Goal: Entertainment & Leisure: Consume media (video, audio)

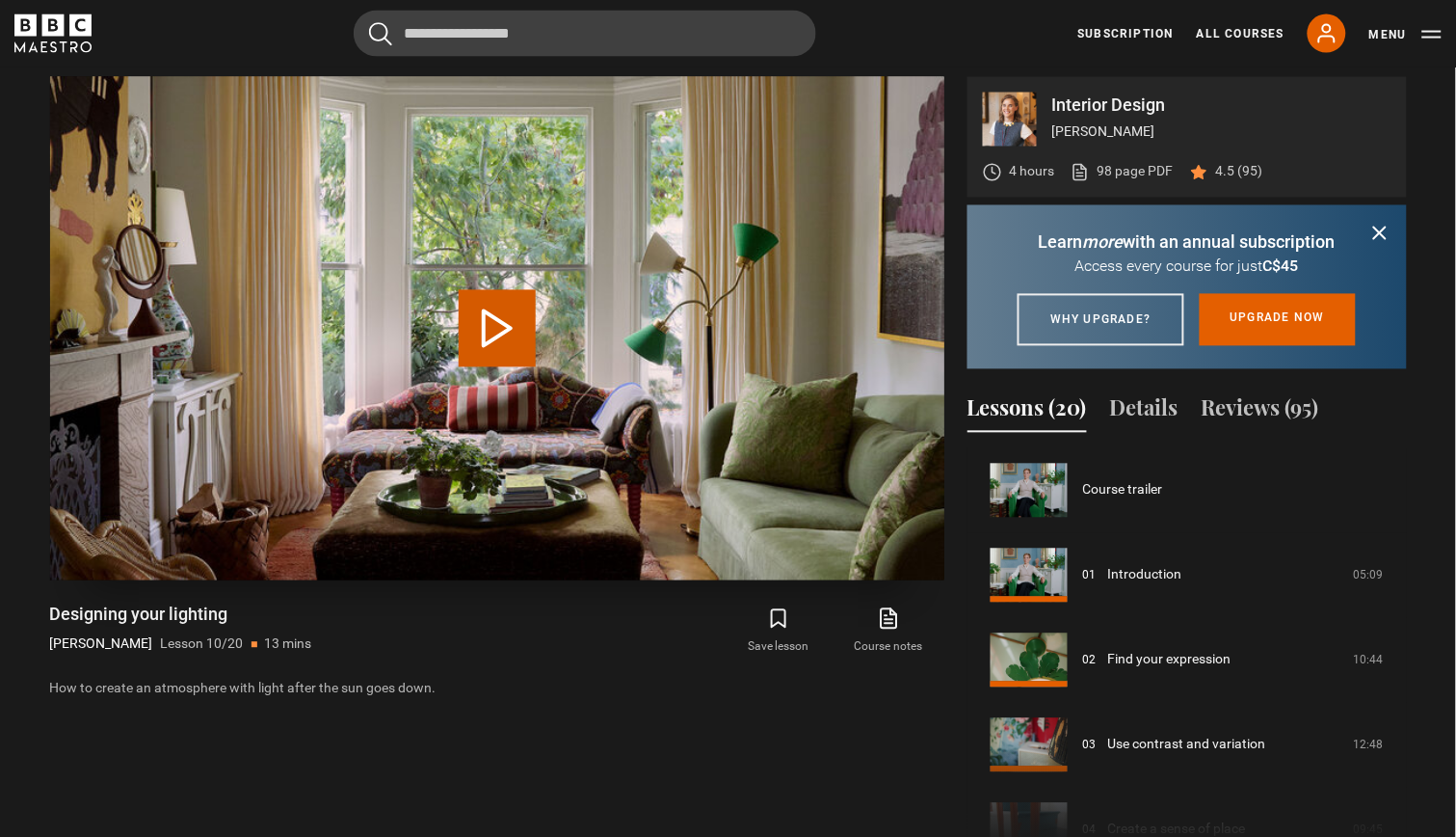
scroll to position [762, 0]
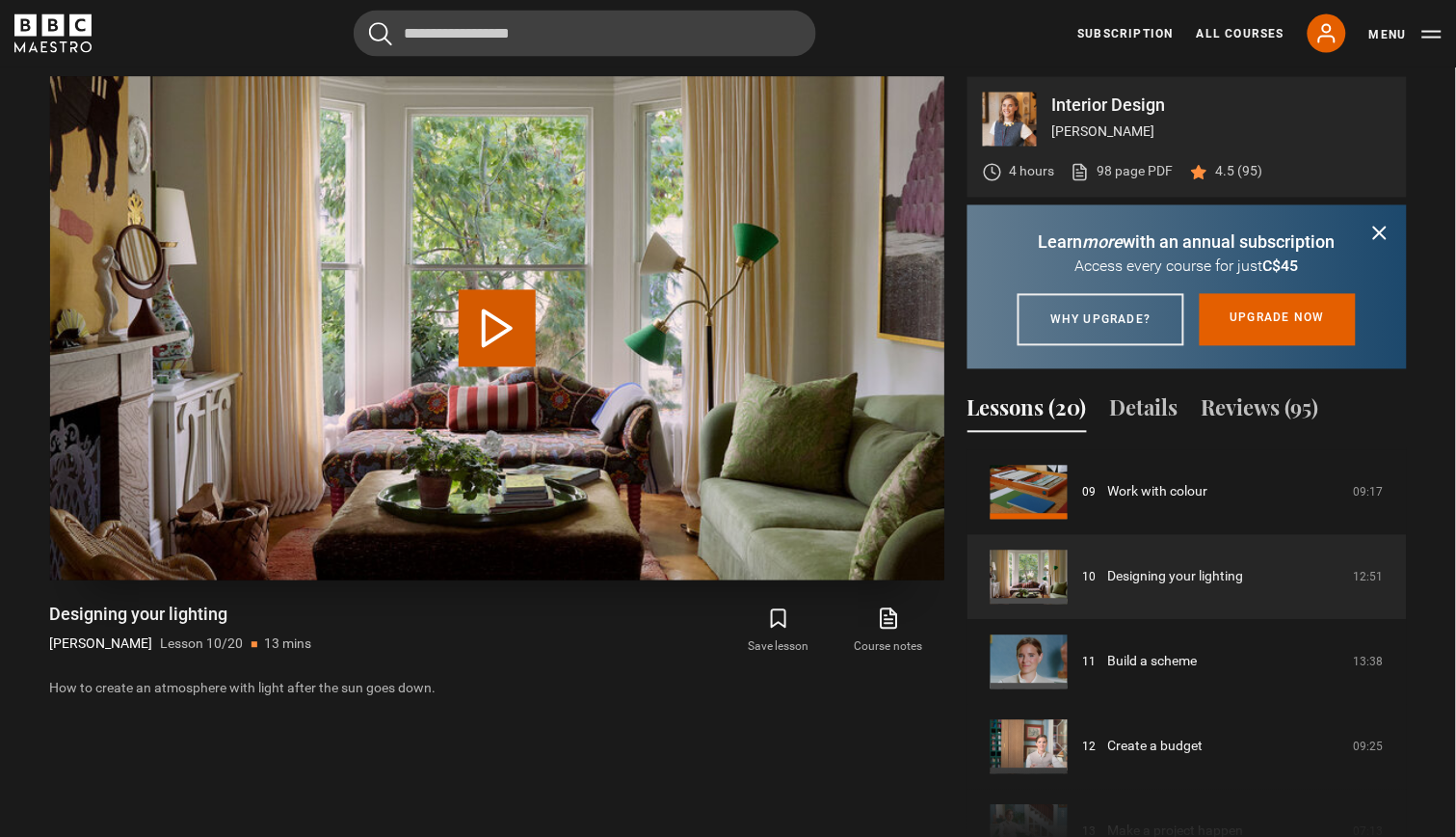
click at [489, 327] on button "Play Lesson Designing your lighting" at bounding box center [497, 329] width 77 height 77
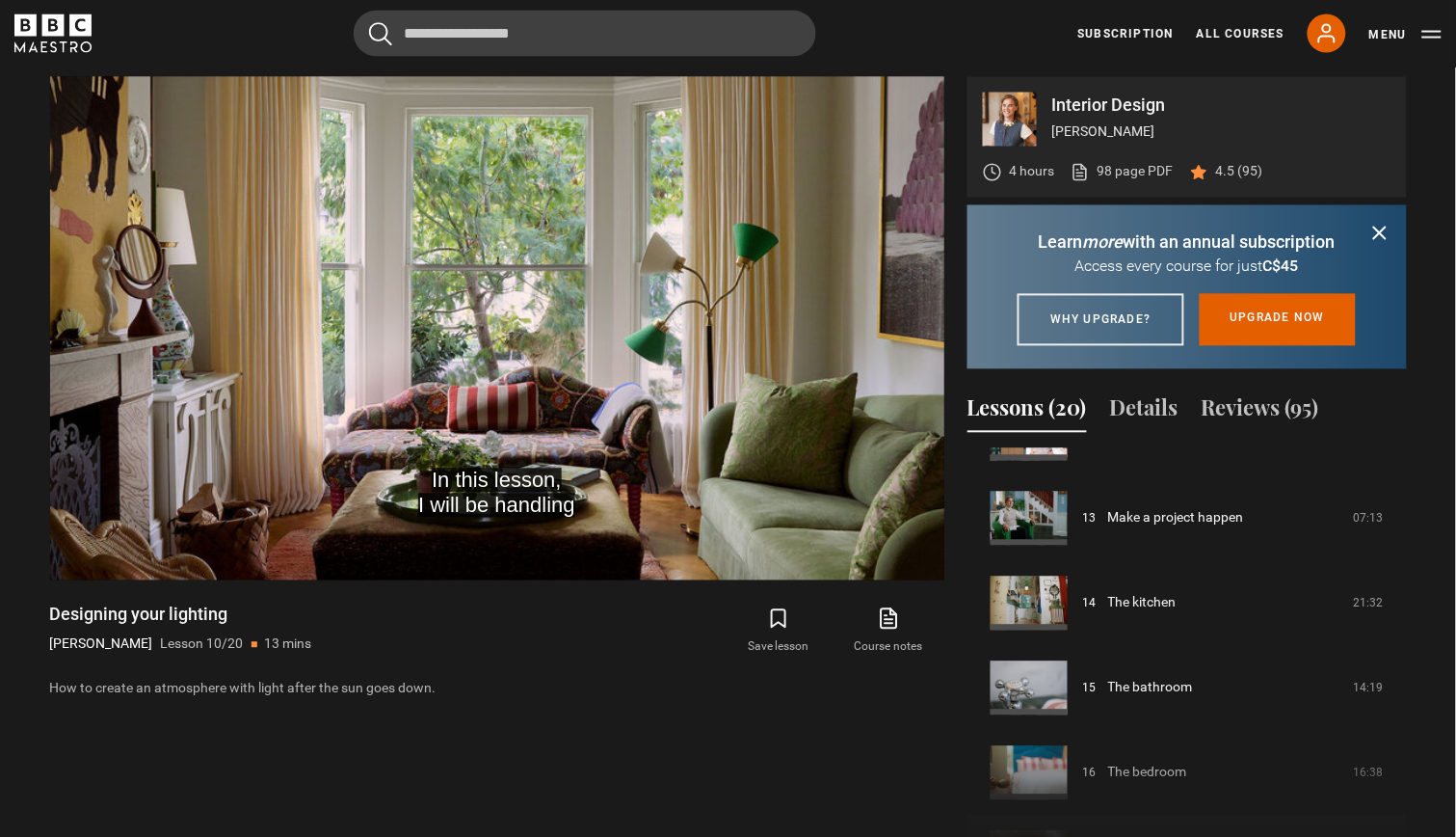
scroll to position [999, 0]
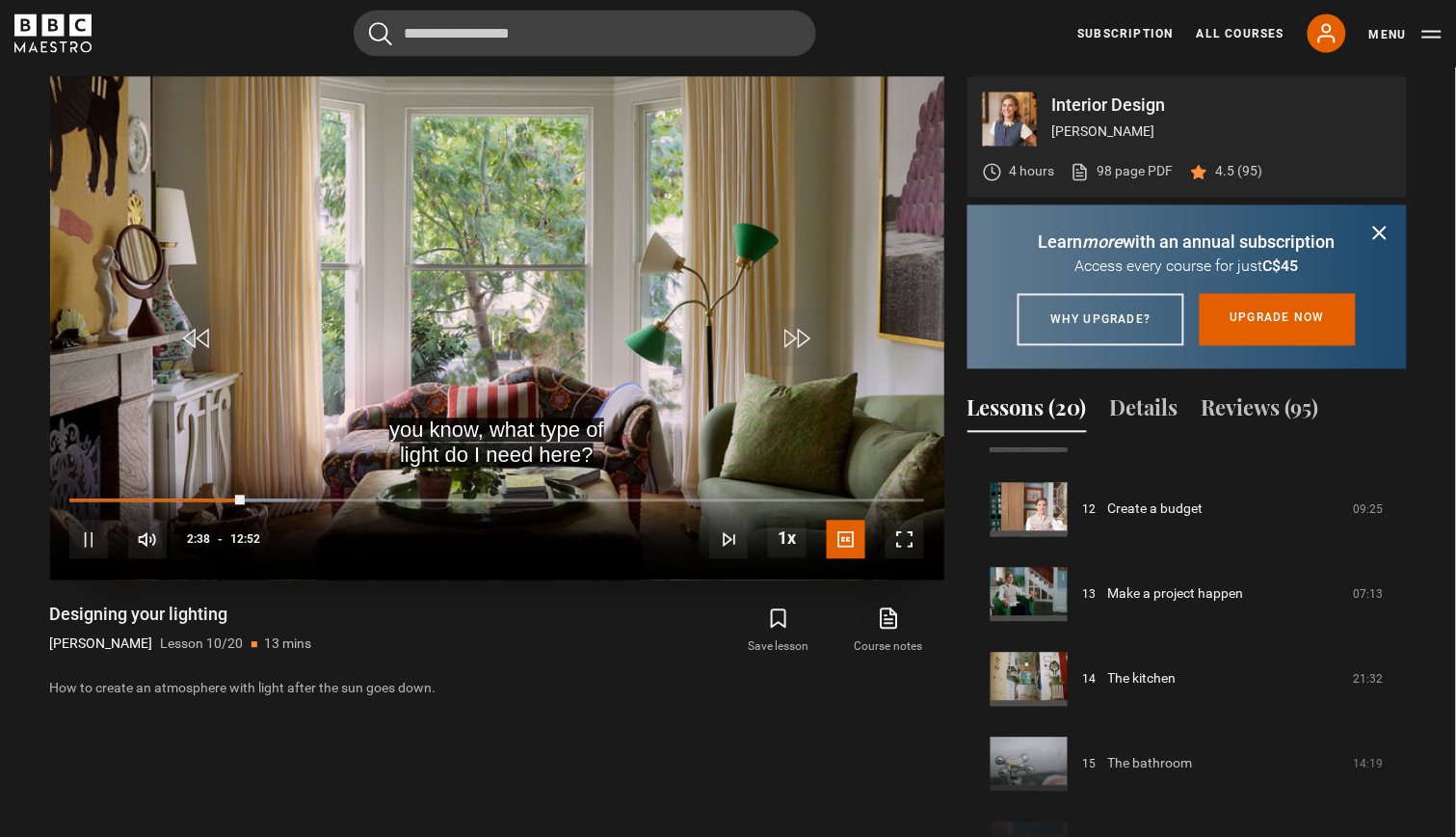
click at [491, 327] on span "Video Player" at bounding box center [496, 339] width 58 height 58
click at [191, 318] on span "Video Player" at bounding box center [198, 339] width 58 height 58
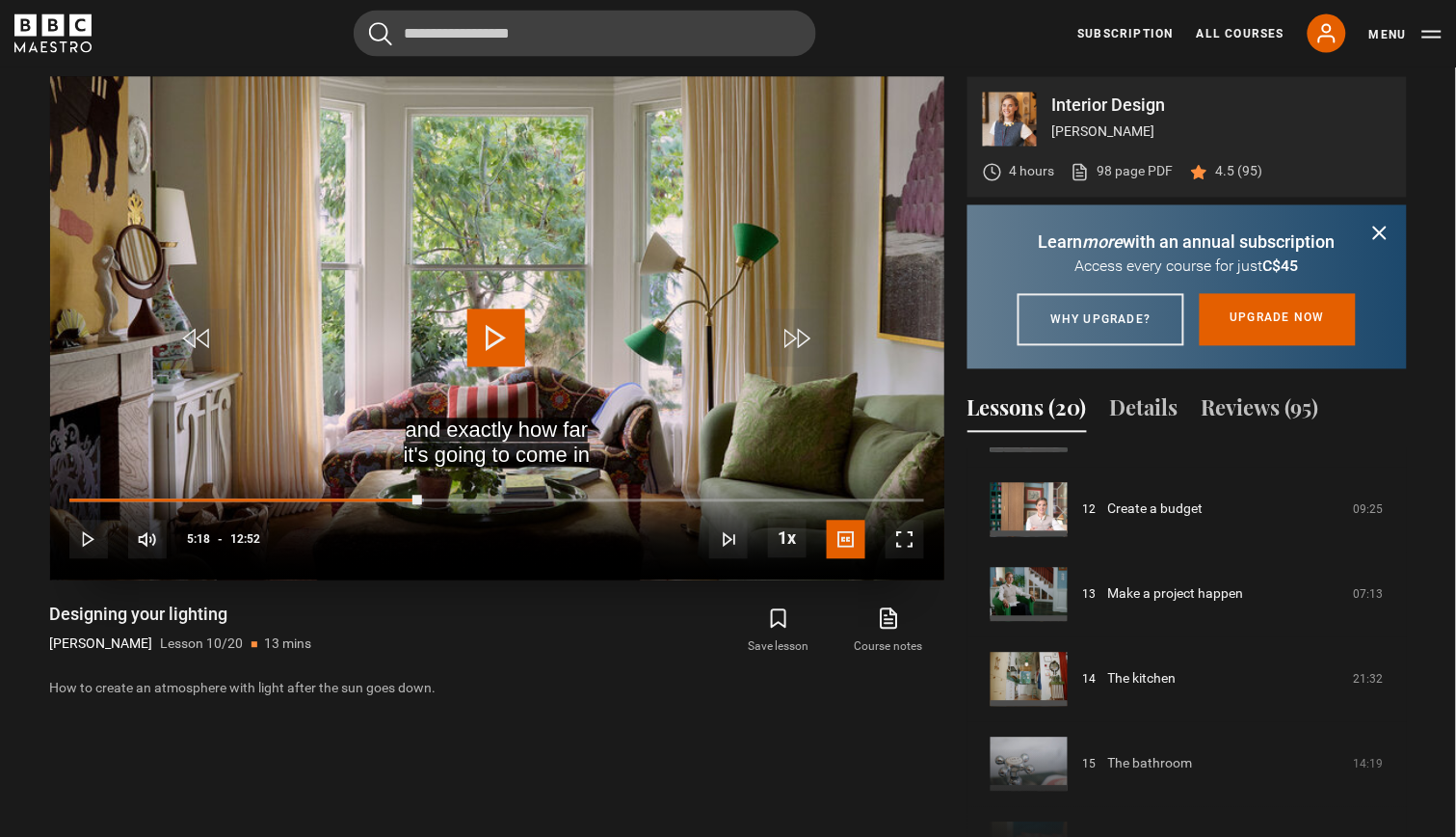
click at [497, 342] on span "Video Player" at bounding box center [496, 339] width 58 height 58
click at [206, 329] on span "Video Player" at bounding box center [198, 339] width 58 height 58
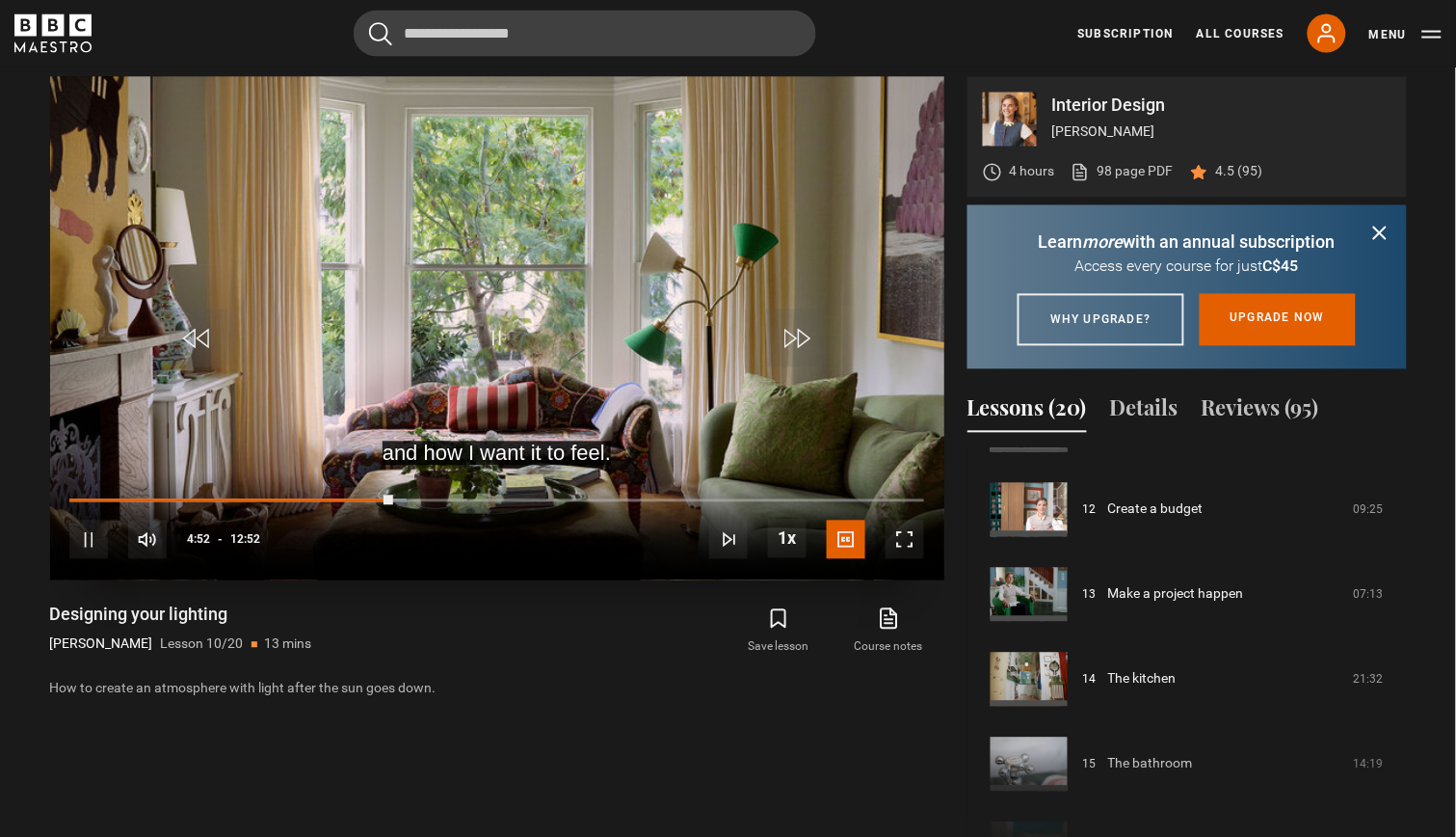
click at [206, 329] on span "Video Player" at bounding box center [198, 339] width 58 height 58
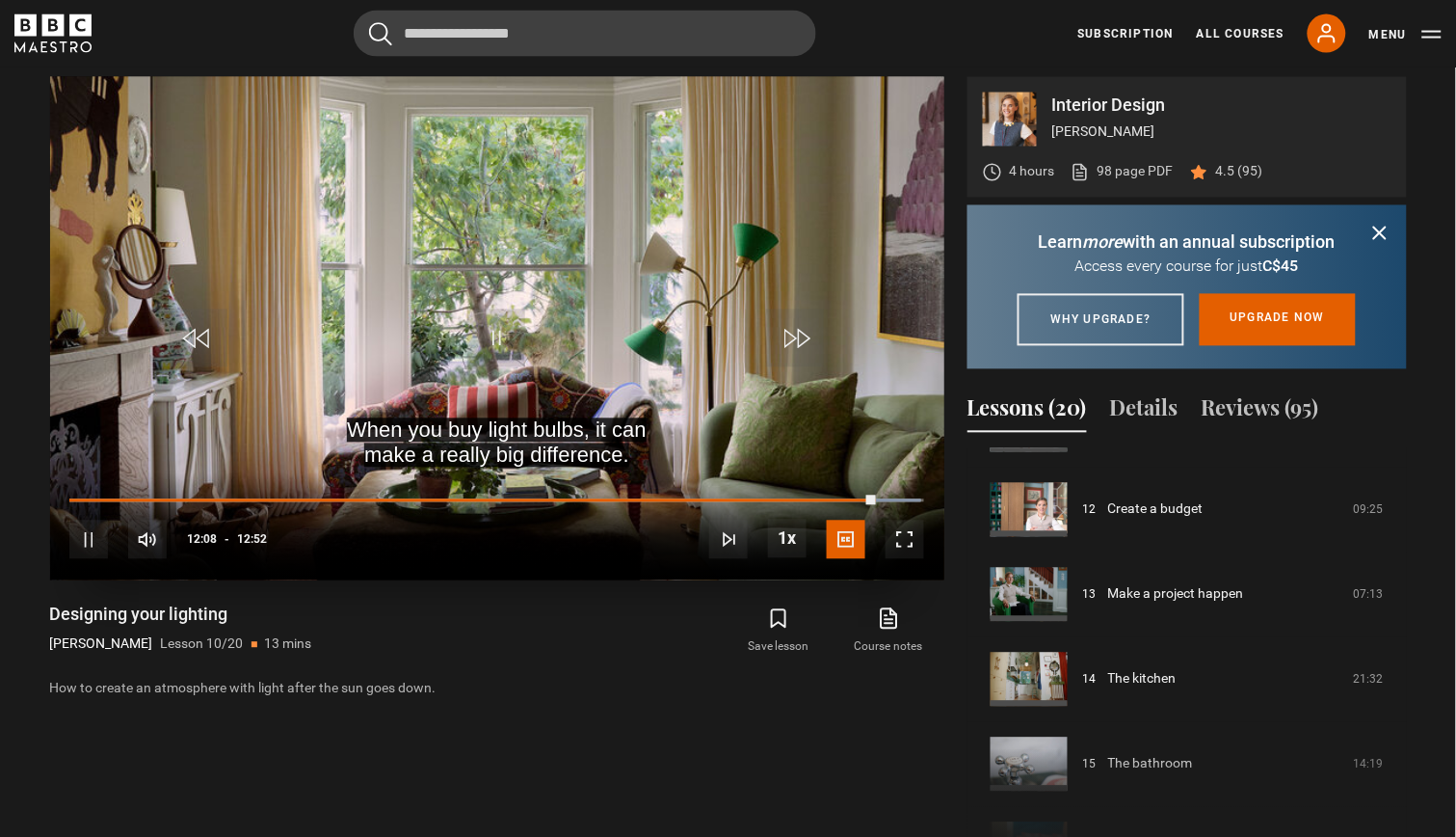
click at [496, 342] on span "Video Player" at bounding box center [496, 339] width 58 height 58
click at [499, 336] on span "Video Player" at bounding box center [496, 339] width 58 height 58
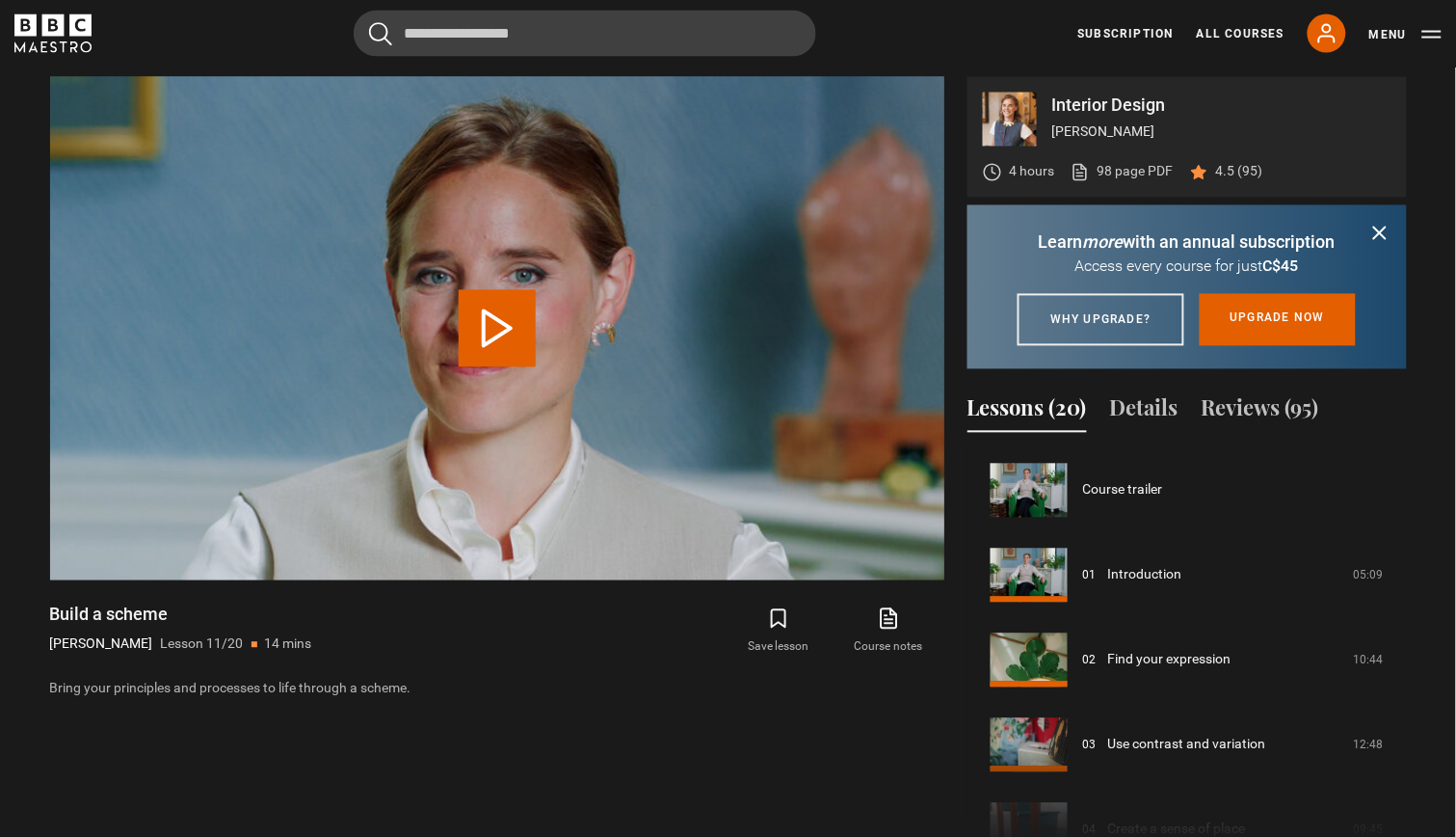
scroll to position [847, 0]
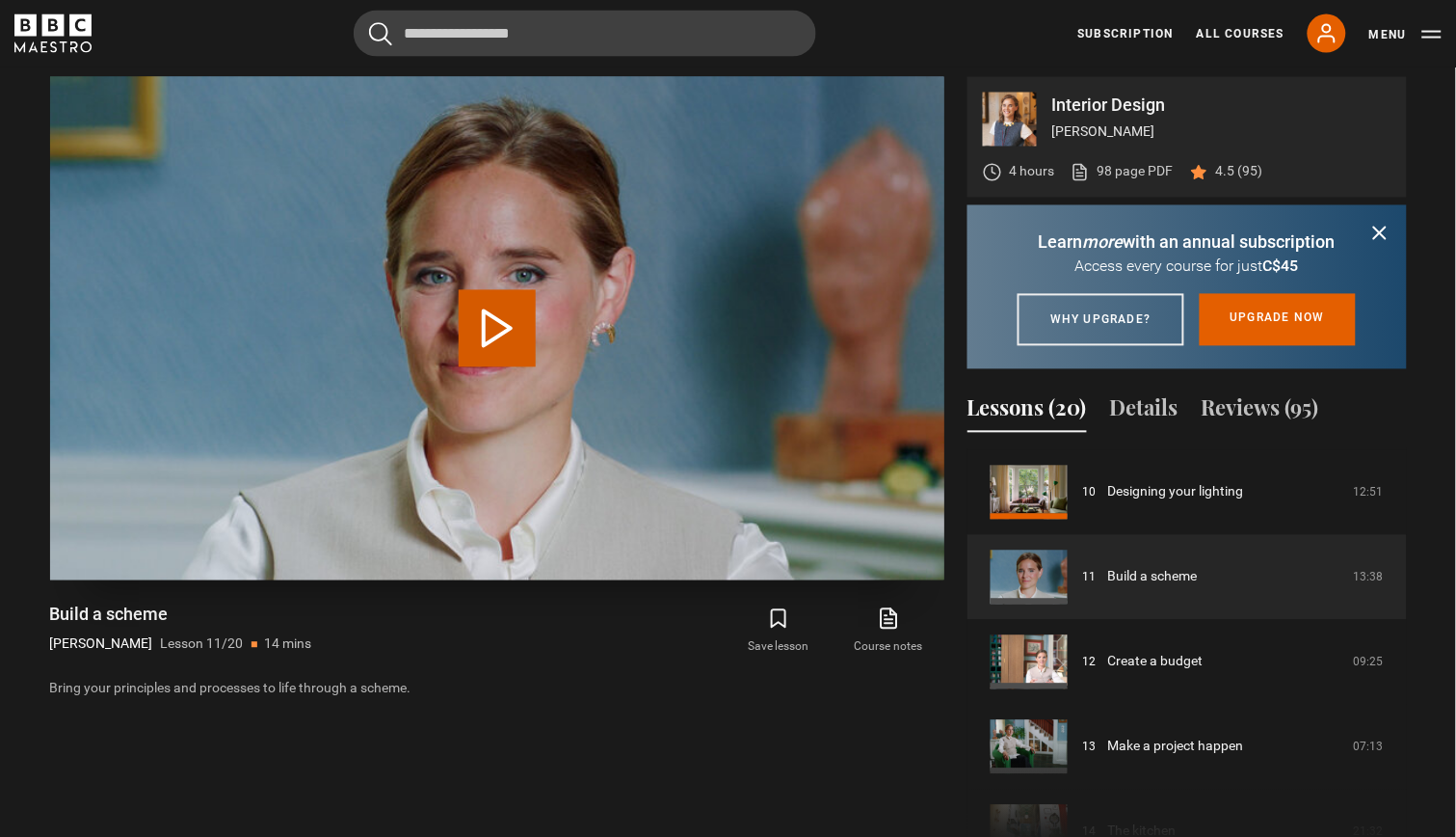
click at [492, 342] on button "Play Lesson Build a scheme" at bounding box center [497, 329] width 77 height 77
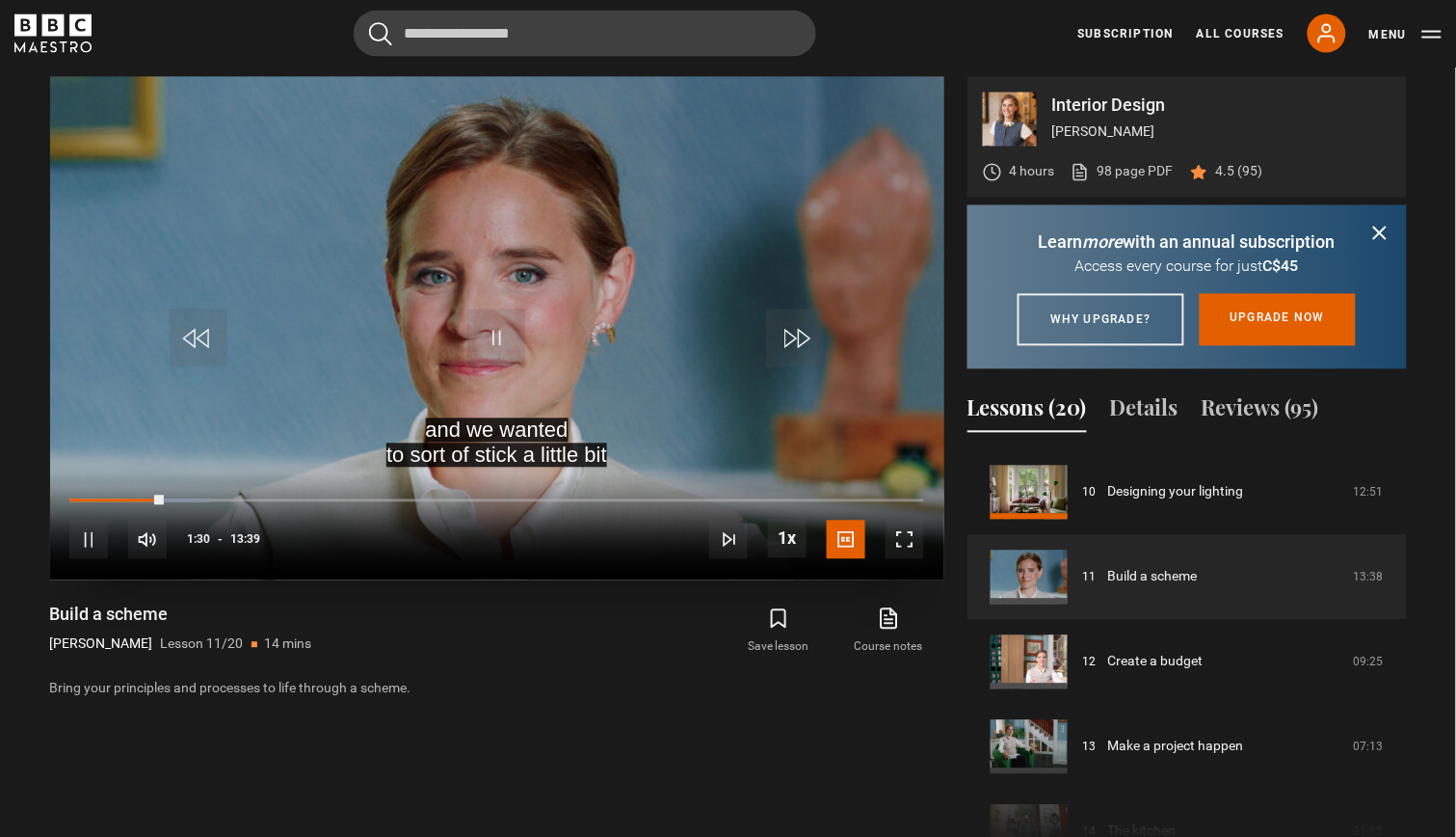
click at [493, 322] on span "Video Player" at bounding box center [496, 339] width 58 height 58
click at [908, 545] on span "Video Player" at bounding box center [905, 540] width 38 height 38
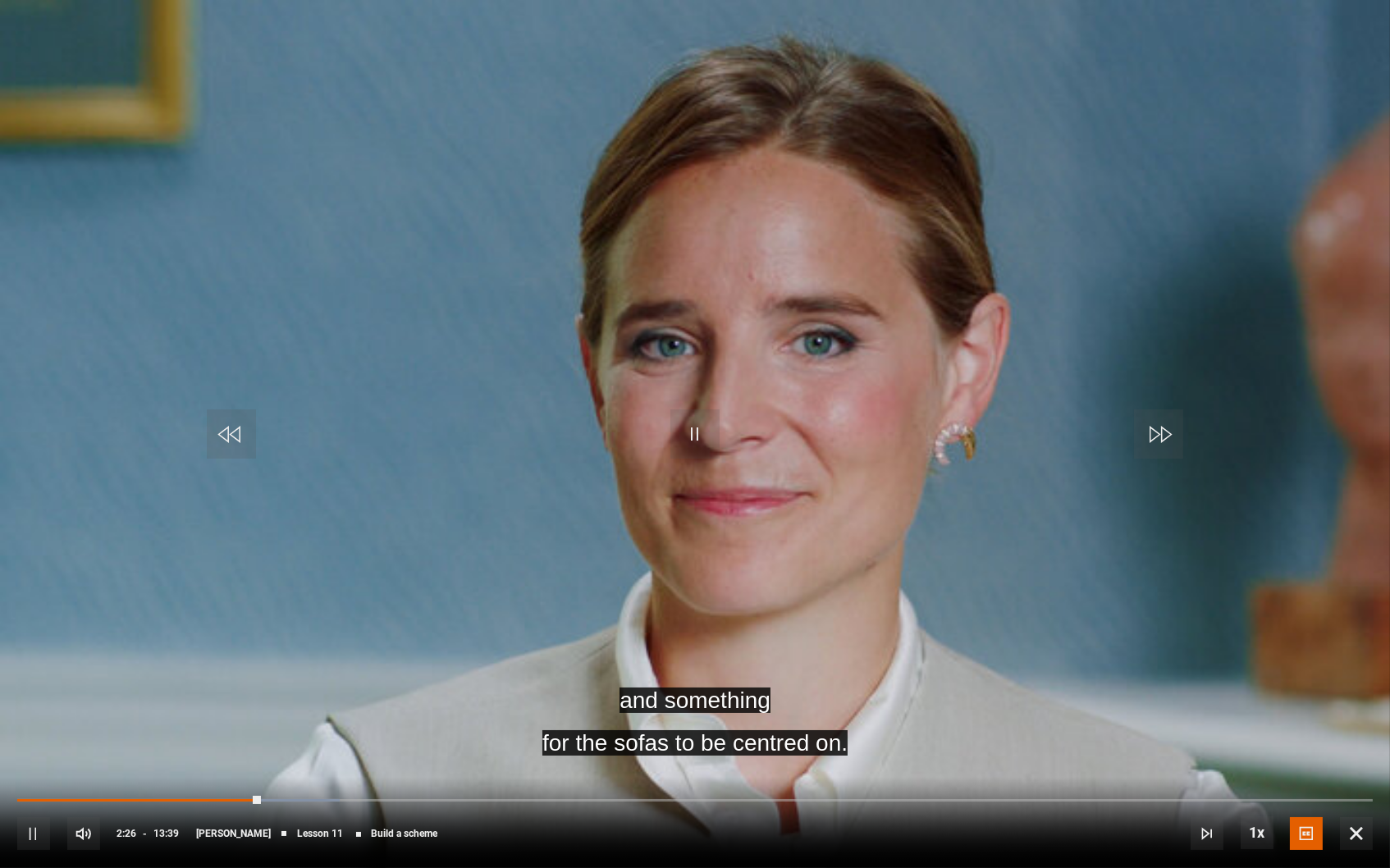
click at [688, 440] on span "Video Player" at bounding box center [695, 434] width 50 height 50
click at [705, 447] on span "Video Player" at bounding box center [695, 434] width 50 height 50
click at [693, 446] on span "Video Player" at bounding box center [695, 434] width 50 height 50
click at [216, 420] on span "Video Player" at bounding box center [231, 434] width 50 height 50
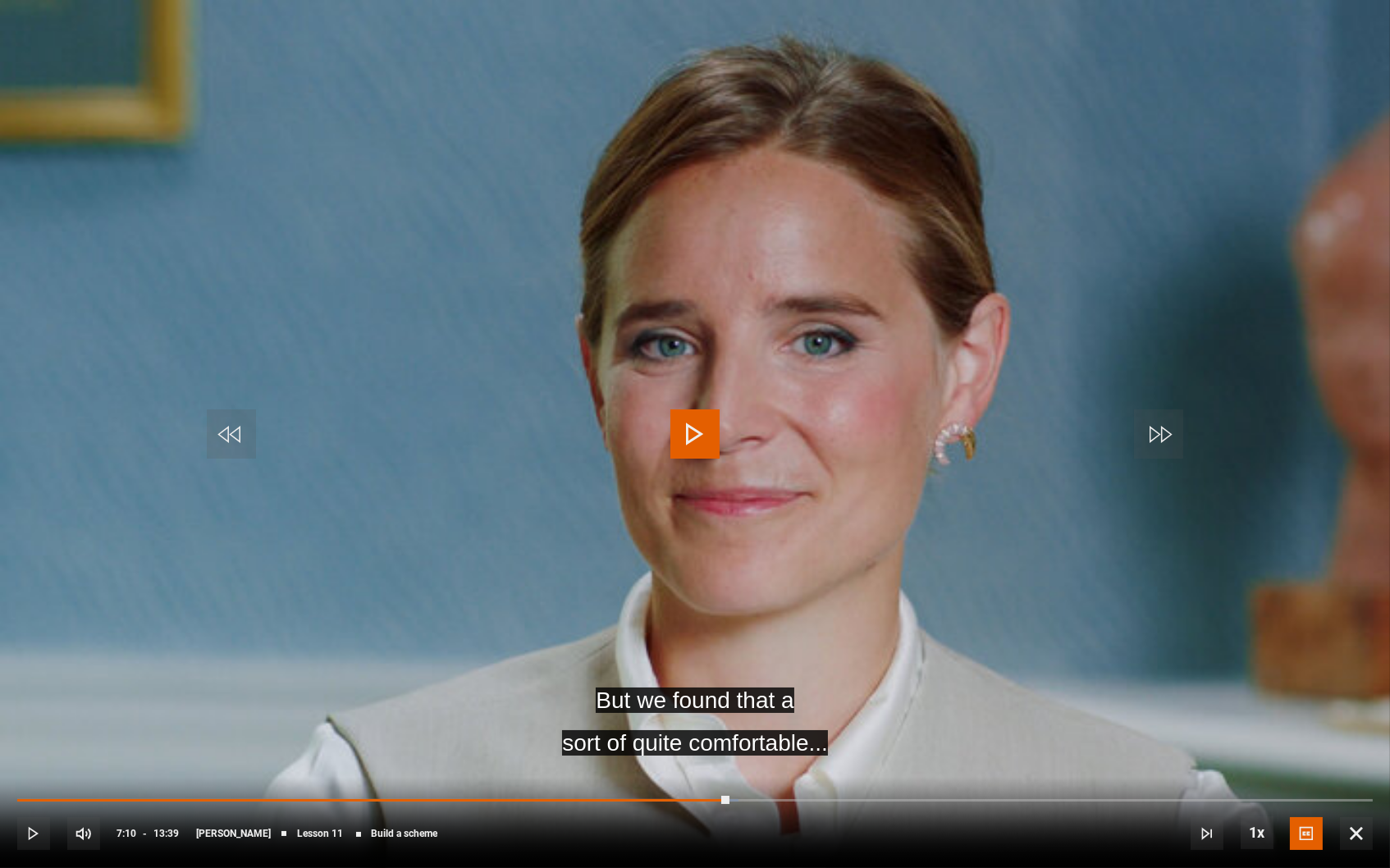
click at [249, 417] on span "Video Player" at bounding box center [231, 434] width 50 height 50
click at [728, 442] on video "Video Player" at bounding box center [695, 434] width 1390 height 868
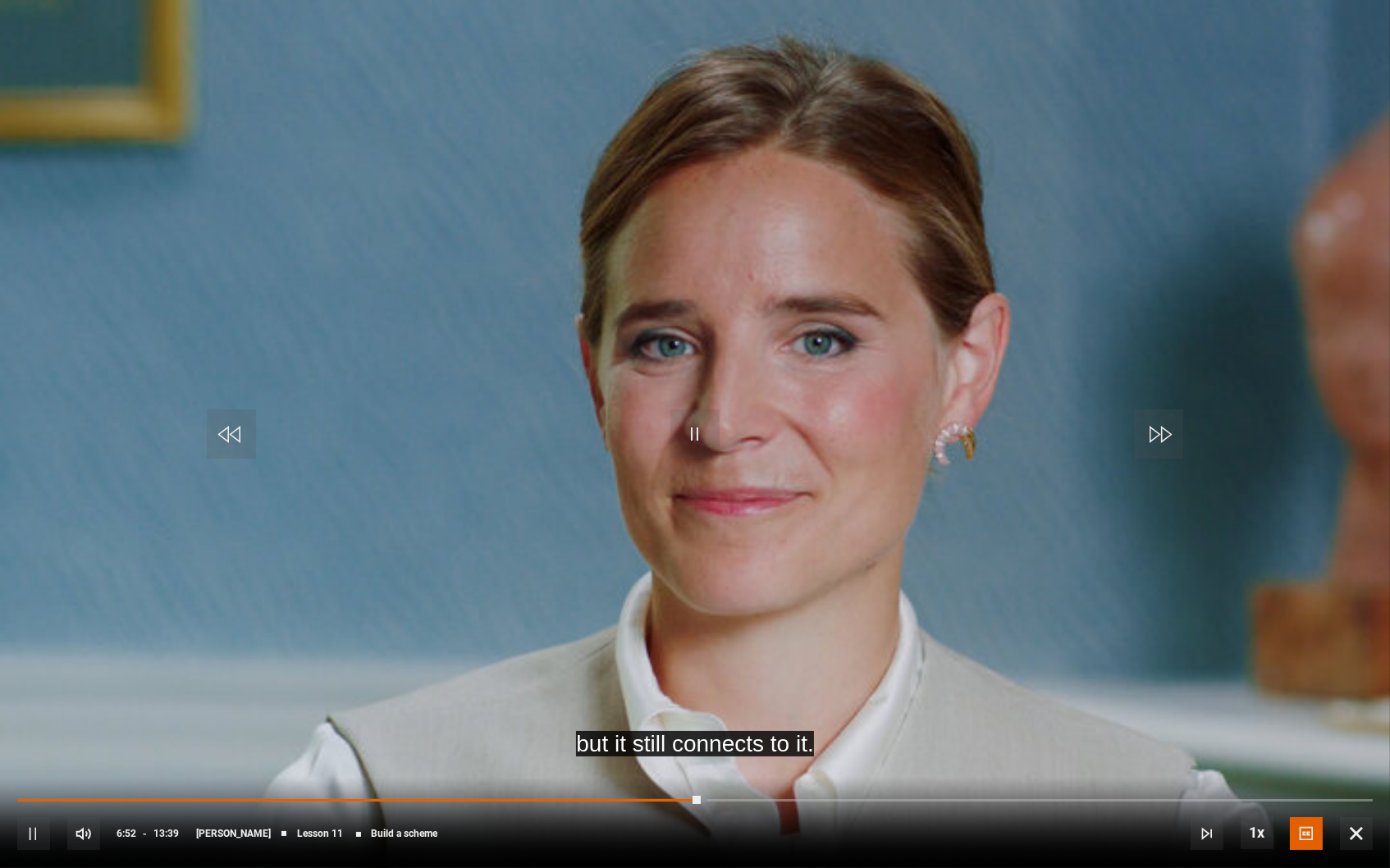
click at [223, 446] on span "Video Player" at bounding box center [231, 434] width 50 height 50
click at [695, 417] on span "Video Player" at bounding box center [695, 434] width 50 height 50
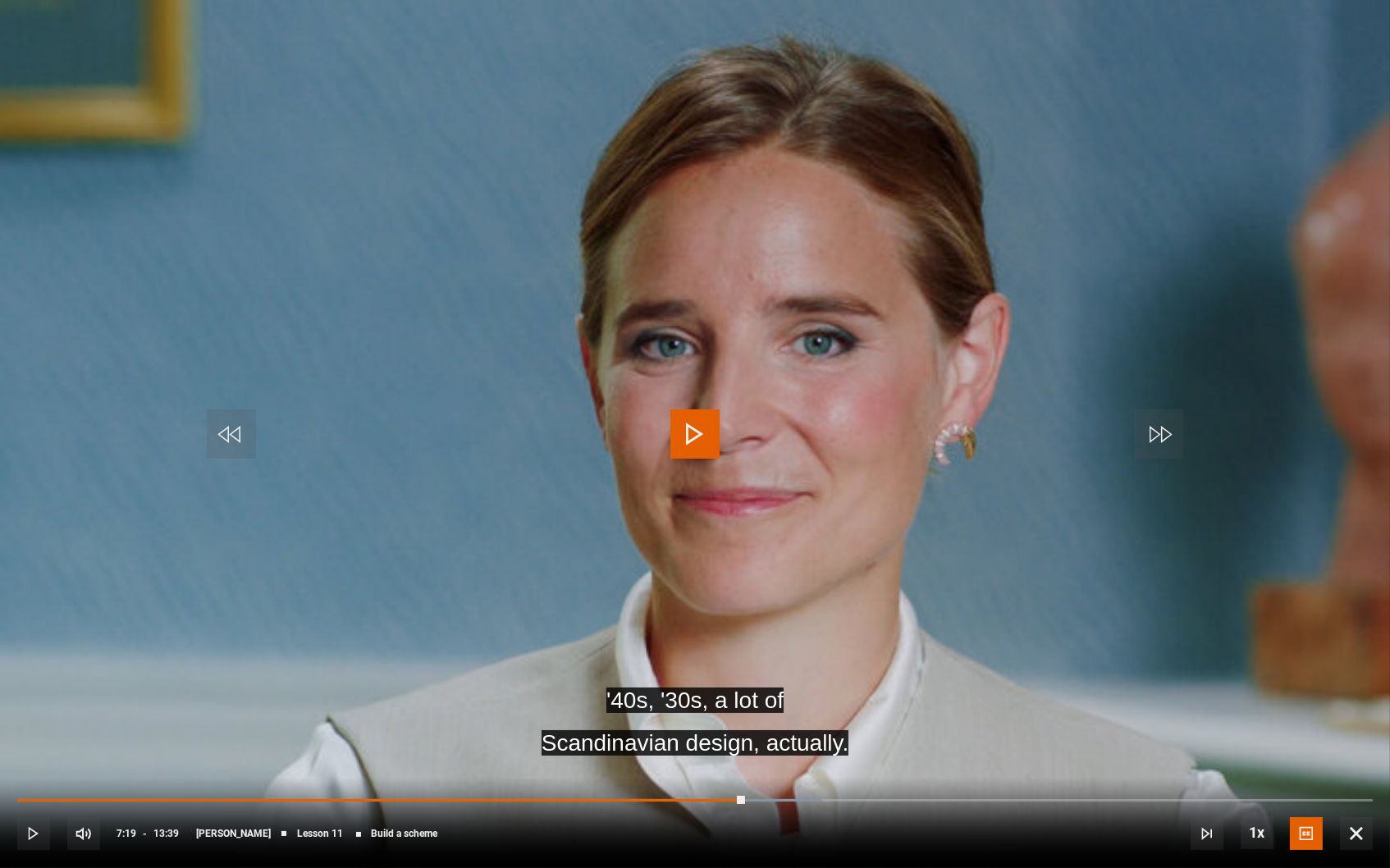
click at [700, 427] on span "Video Player" at bounding box center [695, 434] width 50 height 50
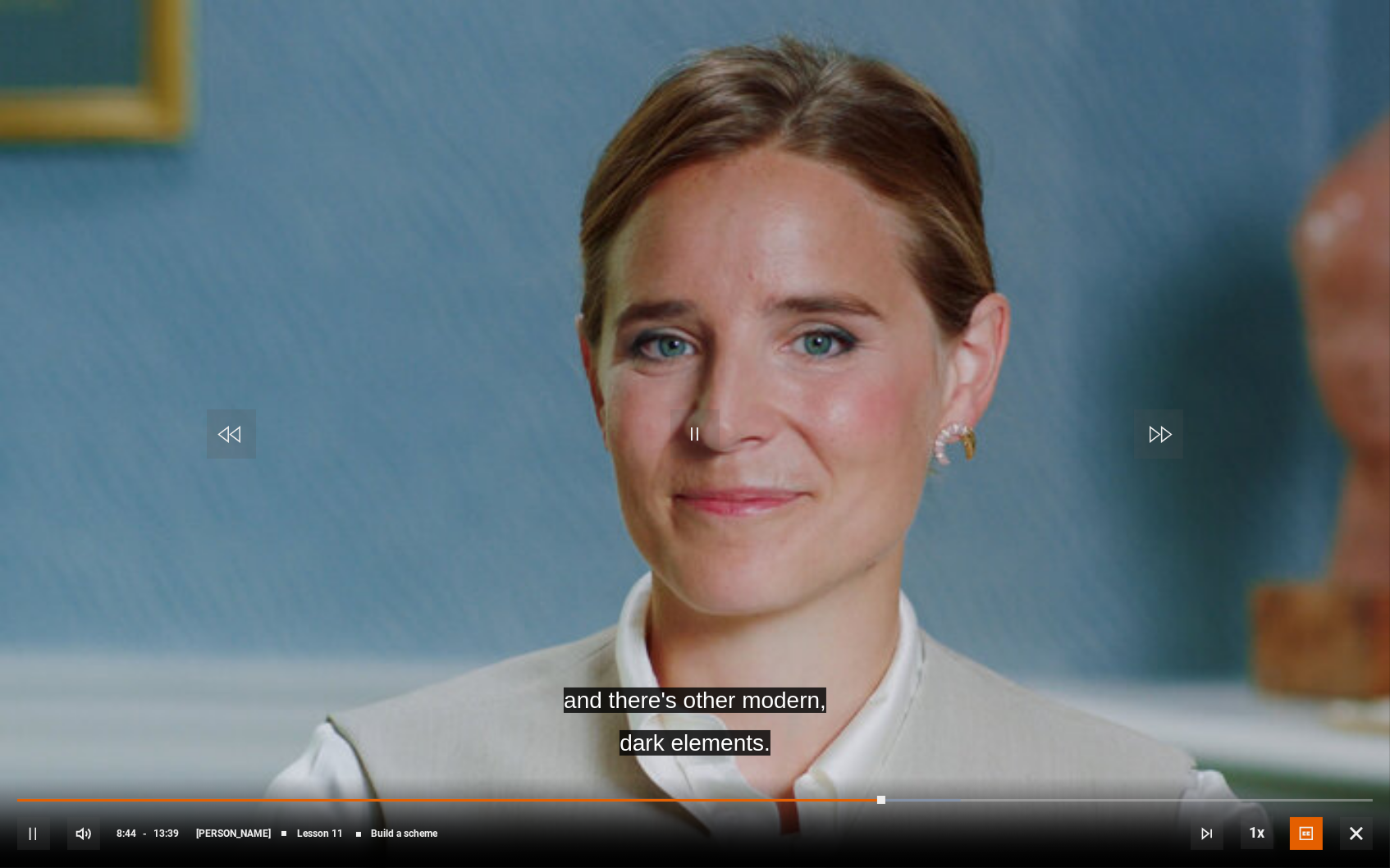
click at [253, 423] on span "Video Player" at bounding box center [231, 434] width 50 height 50
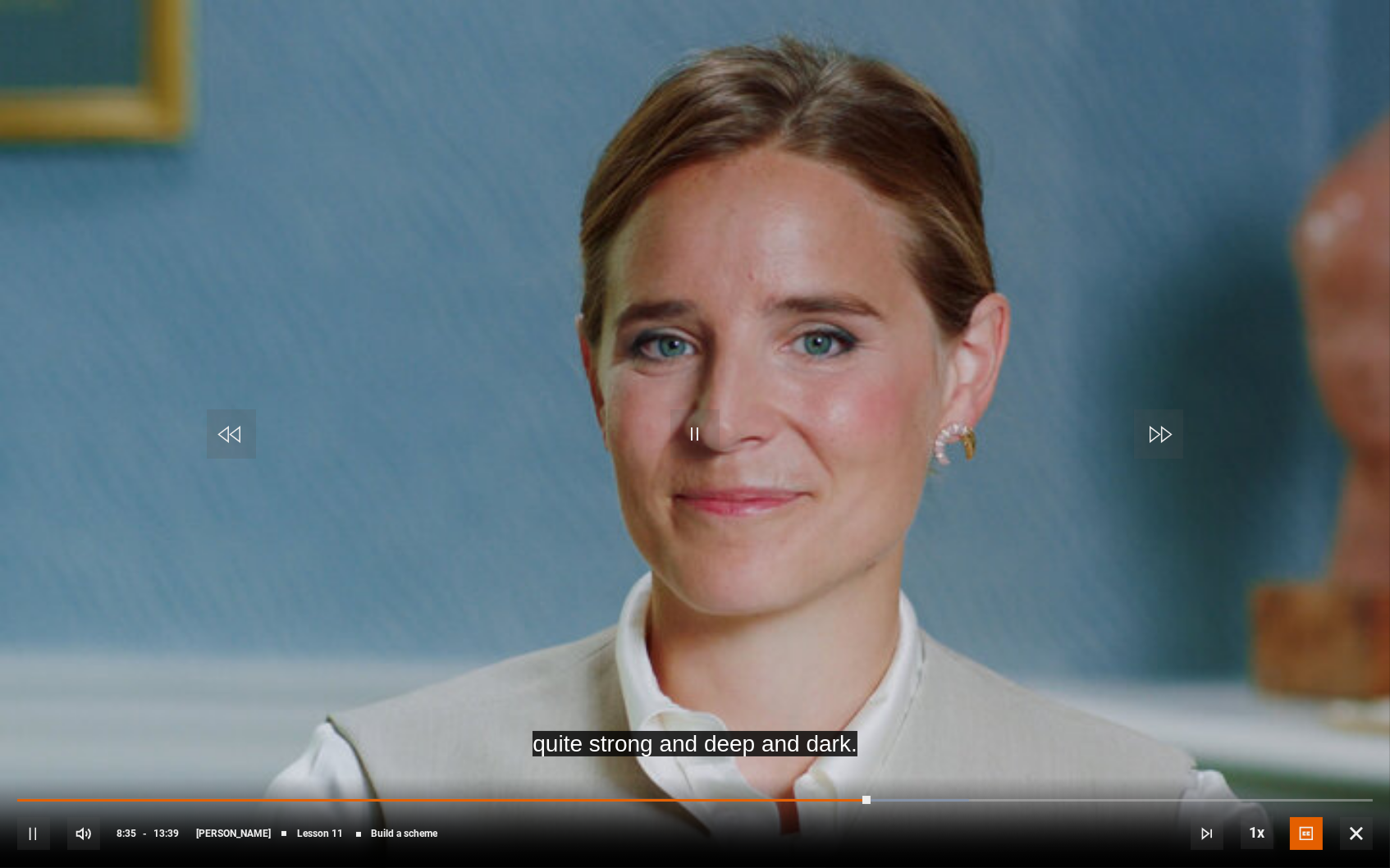
click at [253, 423] on span "Video Player" at bounding box center [231, 434] width 50 height 50
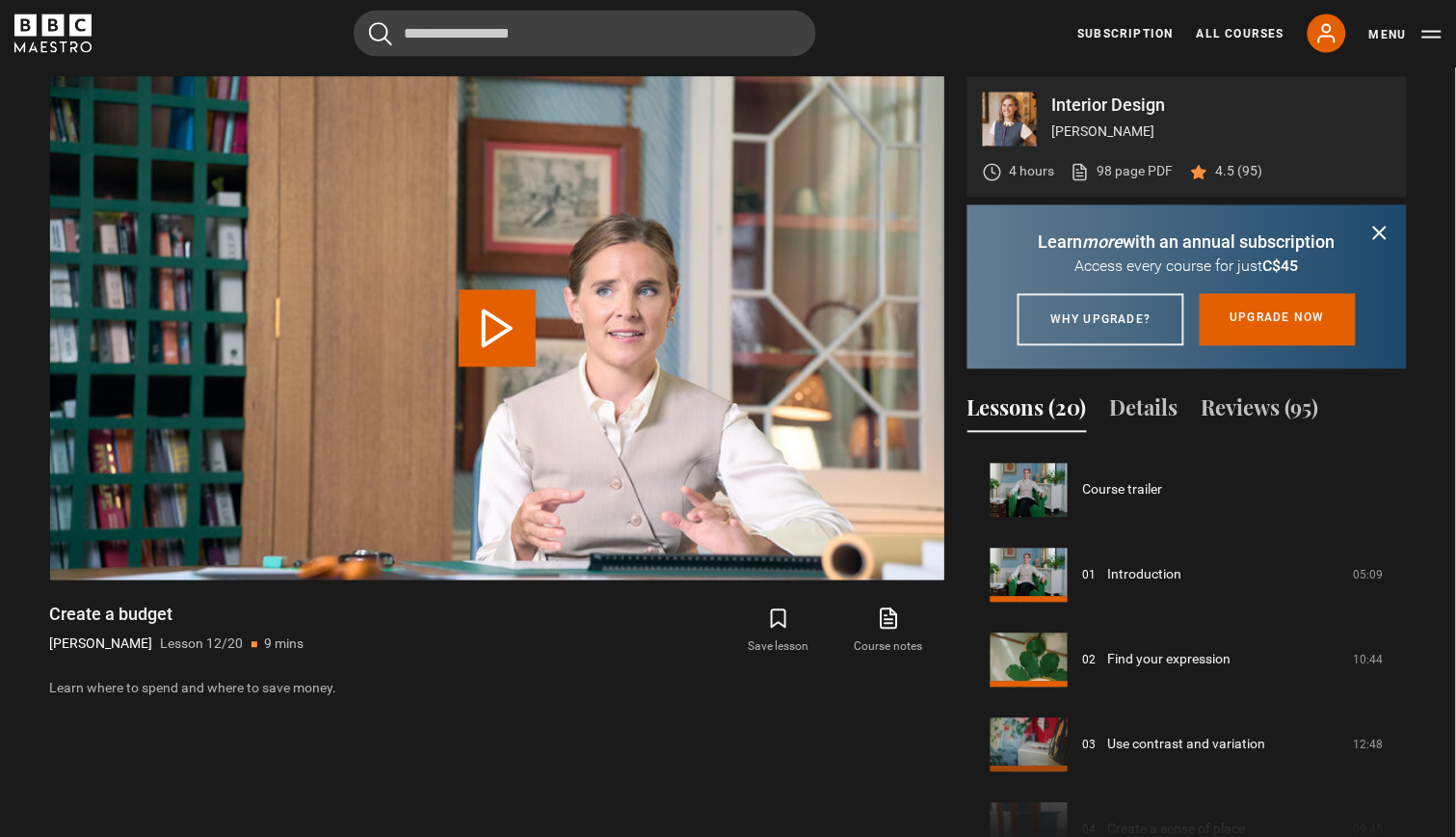
scroll to position [931, 0]
